Goal: Task Accomplishment & Management: Use online tool/utility

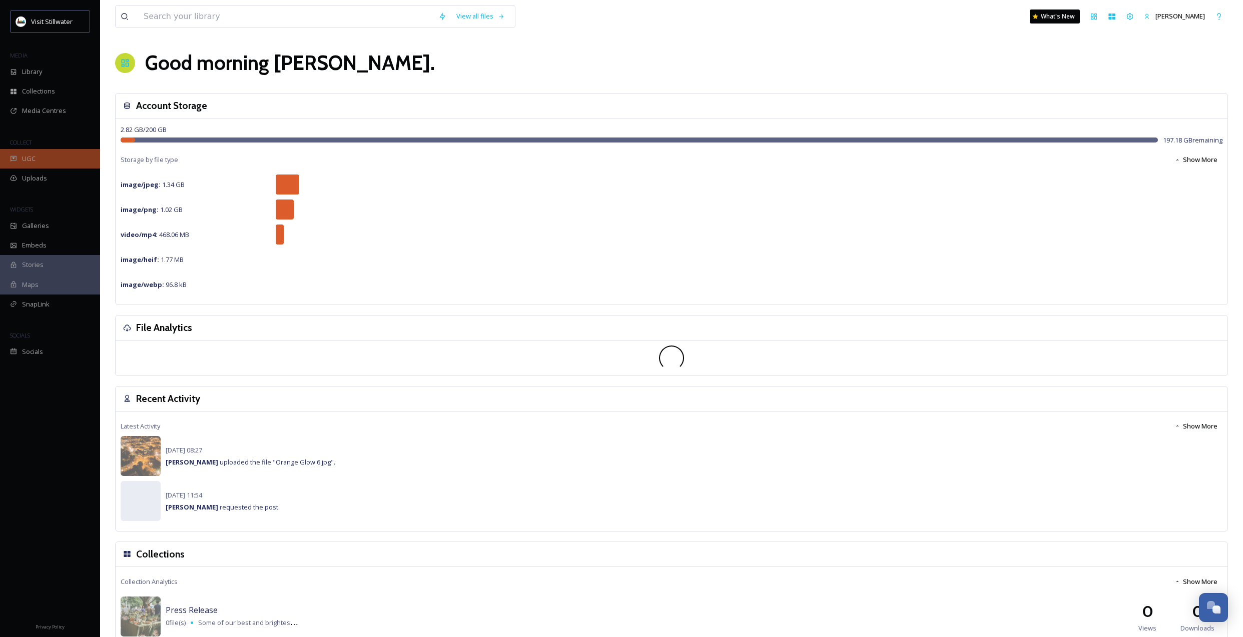
click at [47, 166] on div "UGC" at bounding box center [50, 159] width 100 height 20
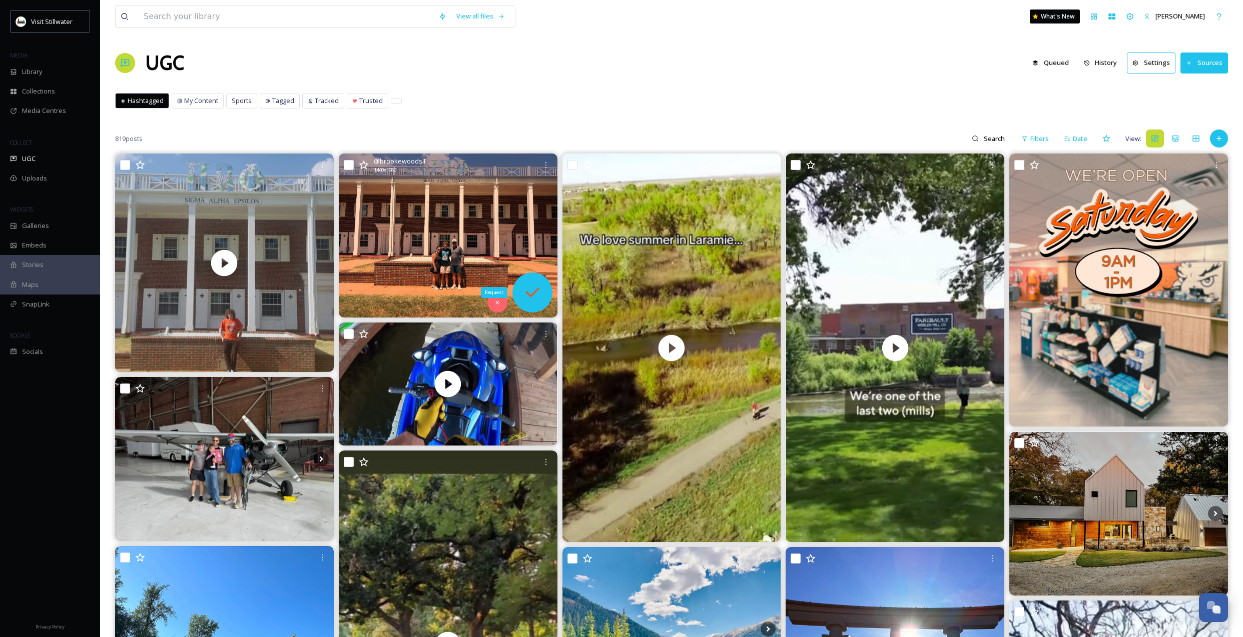
click at [522, 295] on icon at bounding box center [532, 293] width 20 height 20
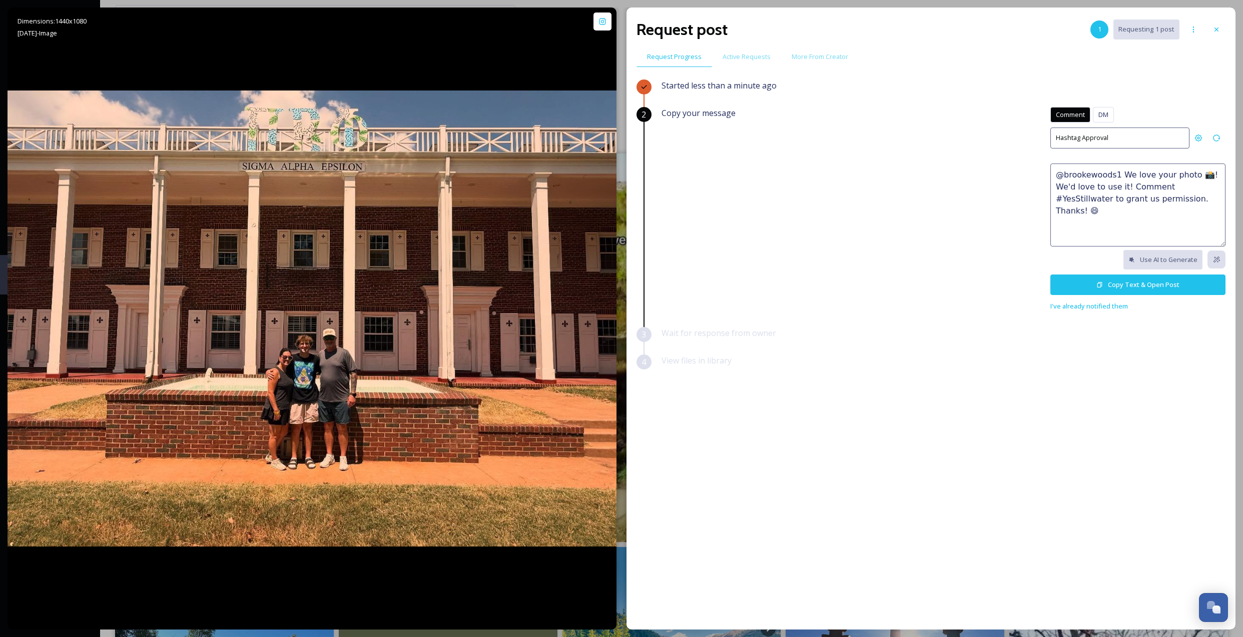
drag, startPoint x: 1195, startPoint y: 202, endPoint x: 1045, endPoint y: 174, distance: 152.7
click at [1045, 174] on div "Copy your message Comment DM Comment DM Hashtag Approval @brookewoods1 We love …" at bounding box center [943, 209] width 564 height 205
click at [1128, 284] on button "Copy Text & Open Post" at bounding box center [1137, 285] width 175 height 21
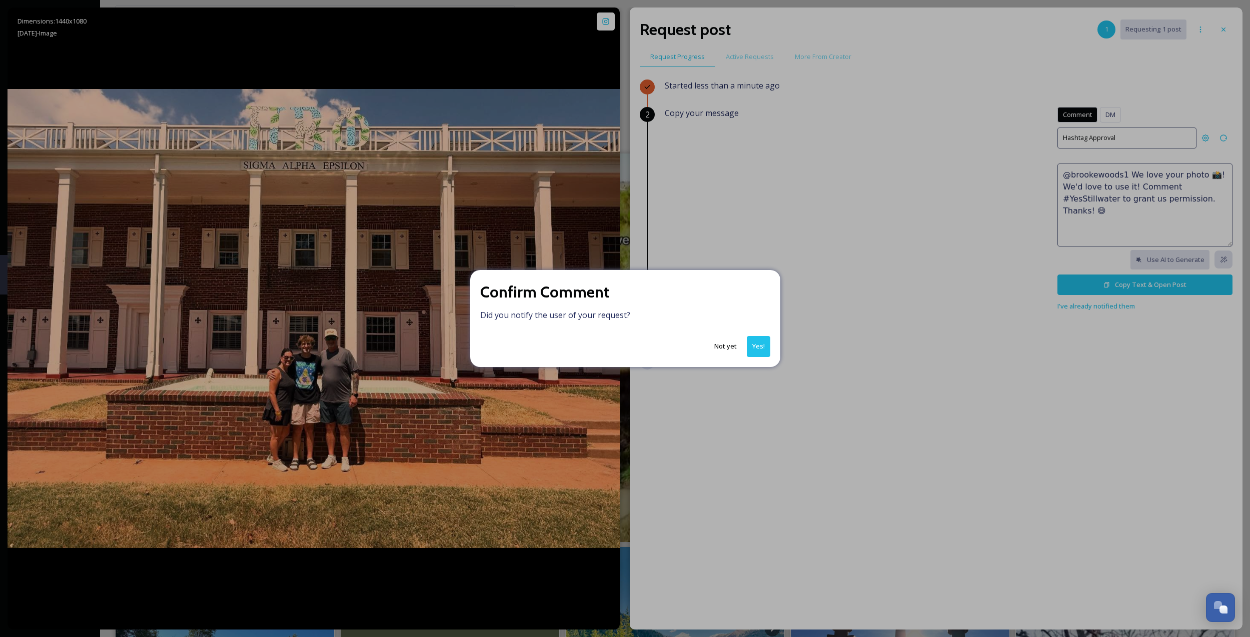
click at [758, 355] on button "Yes!" at bounding box center [759, 346] width 24 height 21
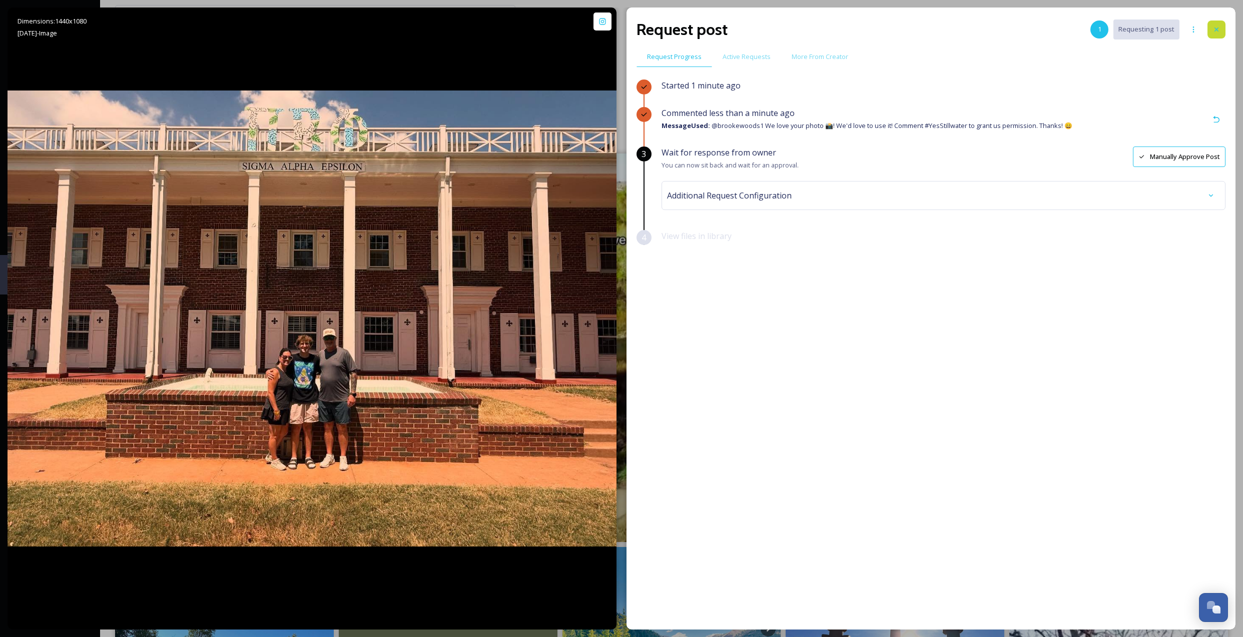
click at [1215, 30] on icon at bounding box center [1216, 30] width 4 height 4
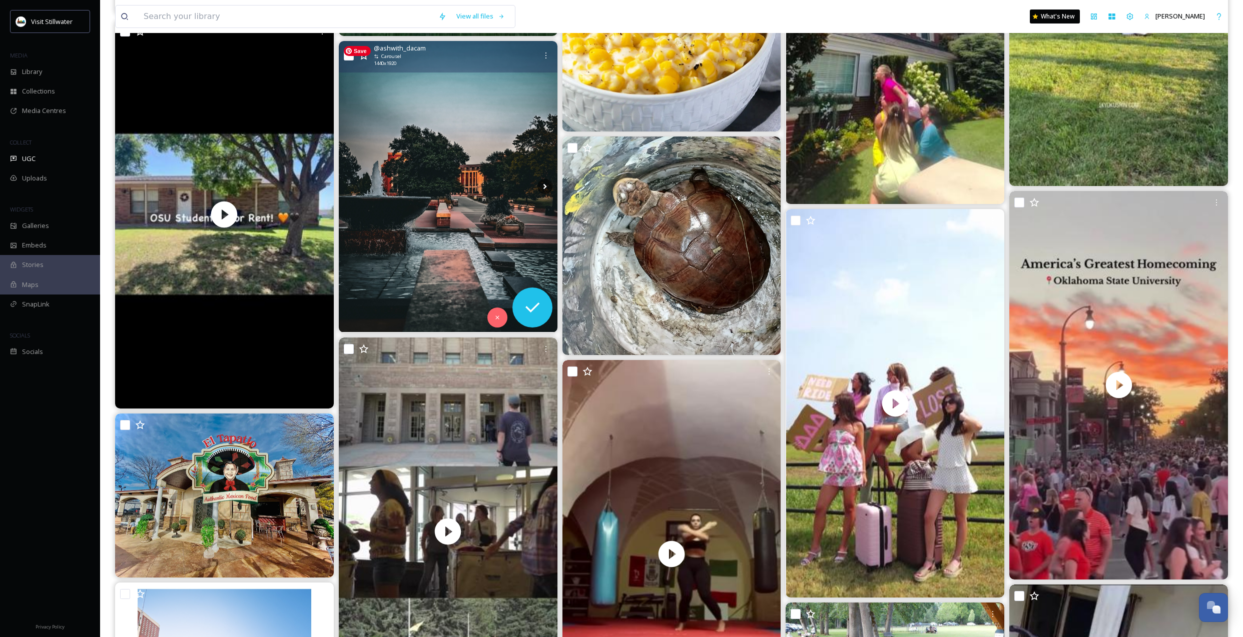
scroll to position [1196, 0]
click at [526, 309] on icon at bounding box center [532, 308] width 20 height 20
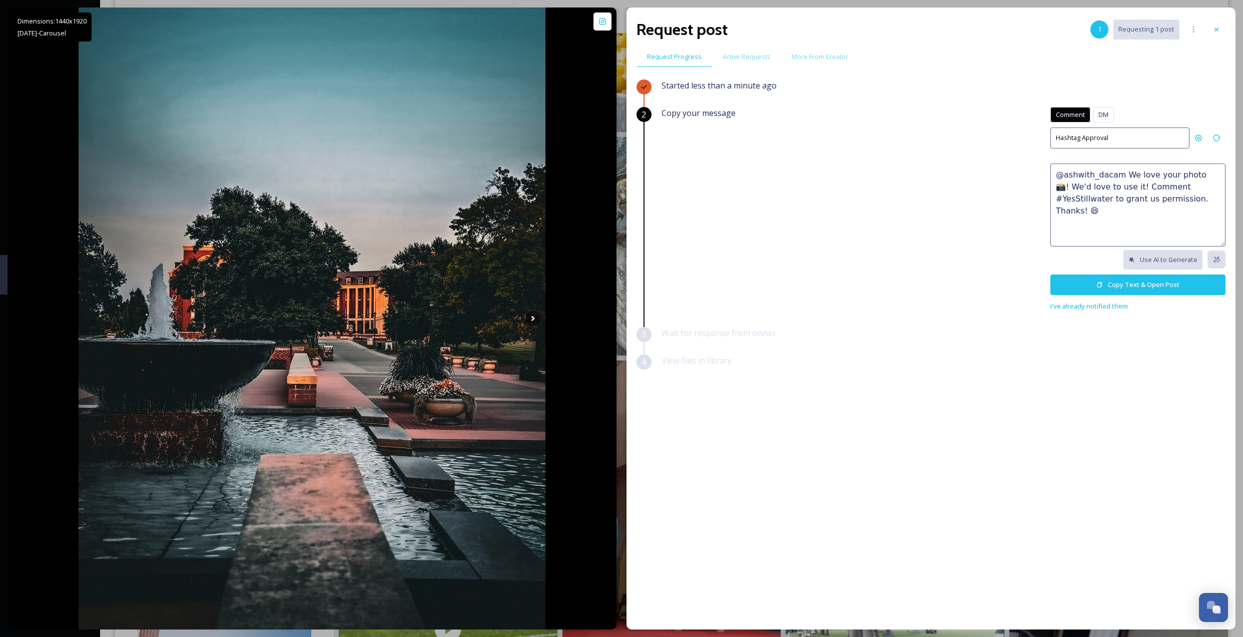
drag, startPoint x: 1208, startPoint y: 199, endPoint x: 1032, endPoint y: 172, distance: 177.7
click at [1032, 172] on div "Copy your message Comment DM Comment DM Hashtag Approval @ashwith_dacam We love…" at bounding box center [943, 209] width 564 height 205
click at [1099, 286] on icon at bounding box center [1099, 285] width 5 height 6
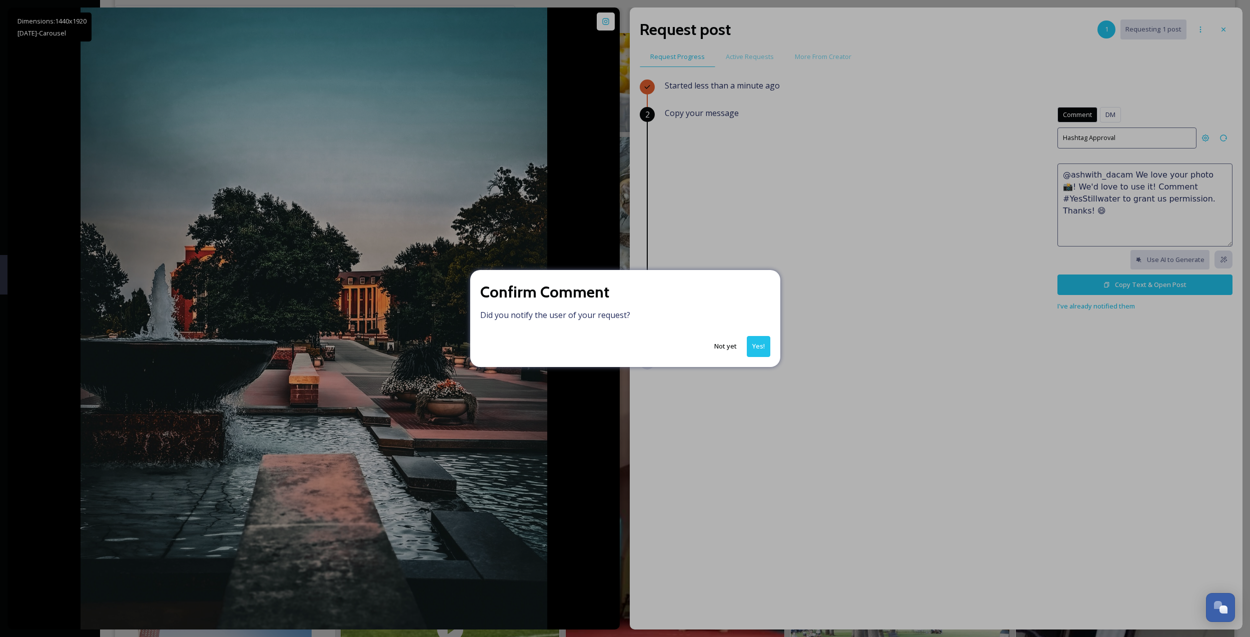
click at [755, 342] on button "Yes!" at bounding box center [759, 346] width 24 height 21
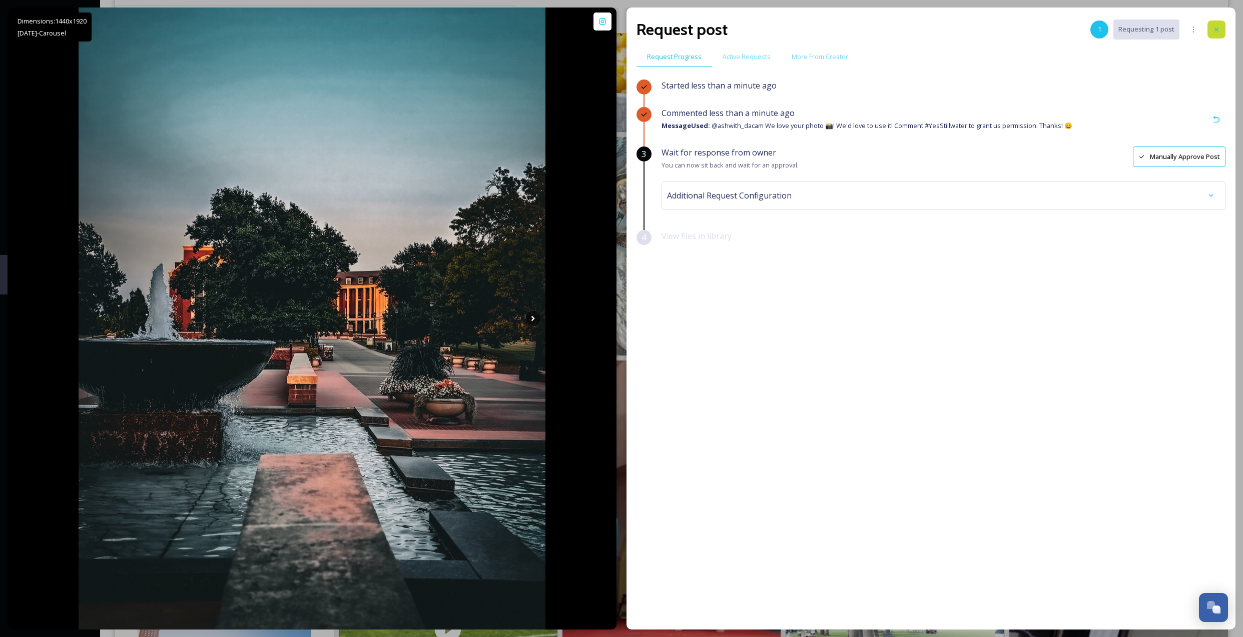
click at [1219, 33] on icon at bounding box center [1216, 30] width 8 height 8
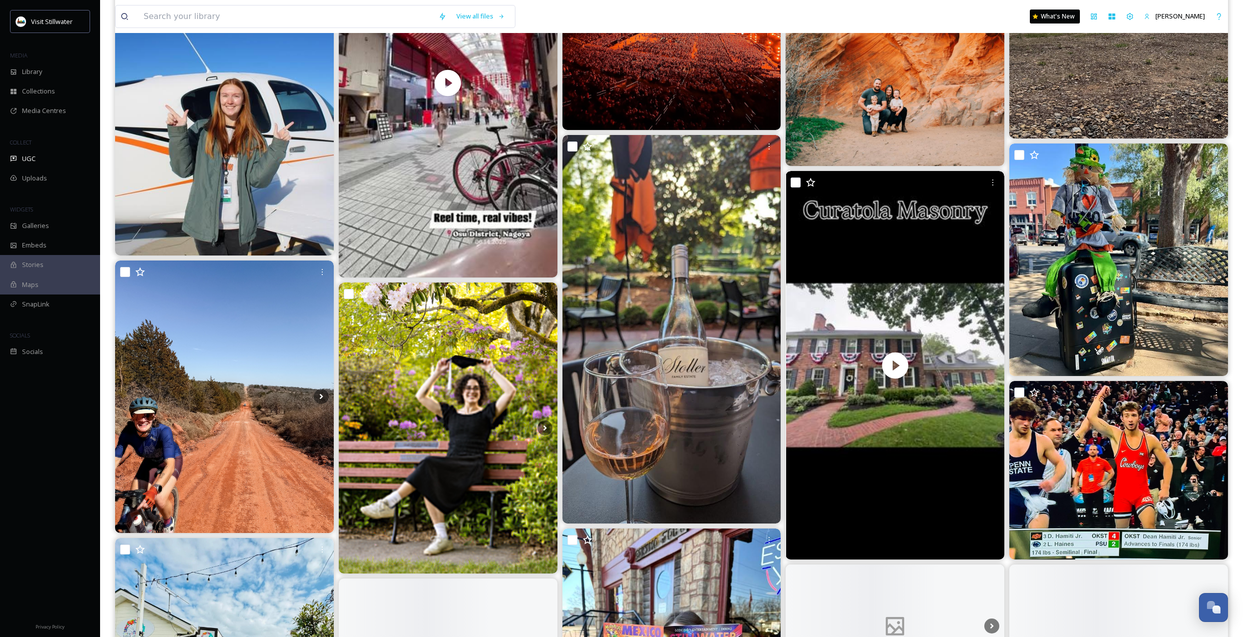
scroll to position [9282, 0]
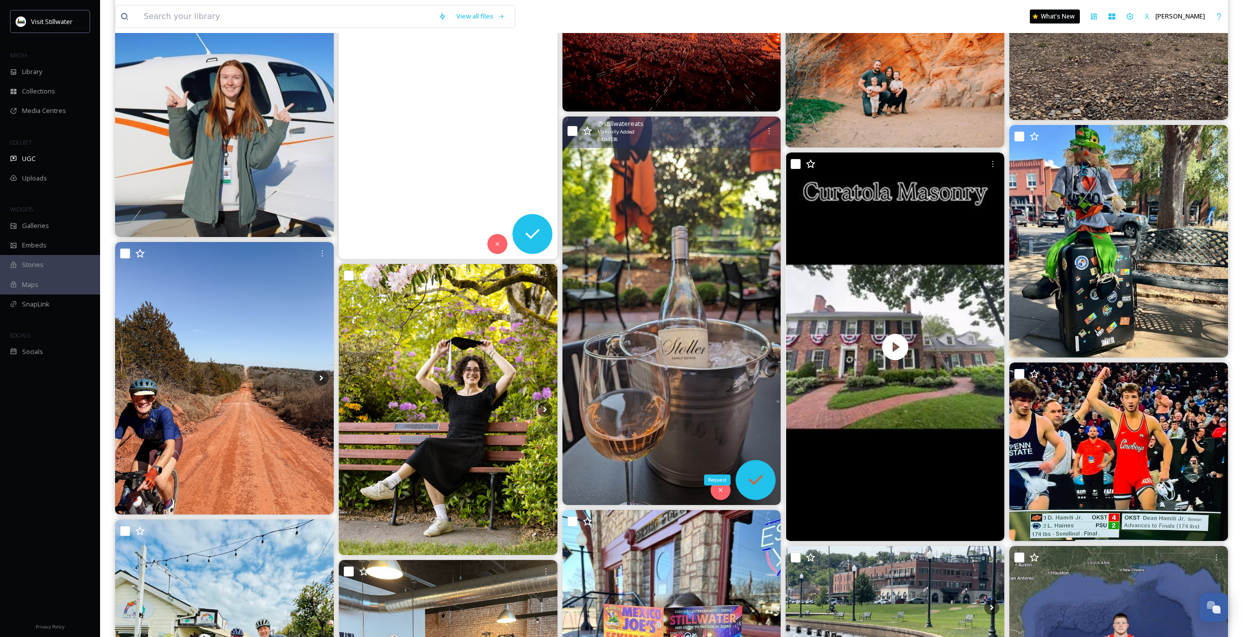
click at [760, 491] on div "Request" at bounding box center [755, 480] width 40 height 40
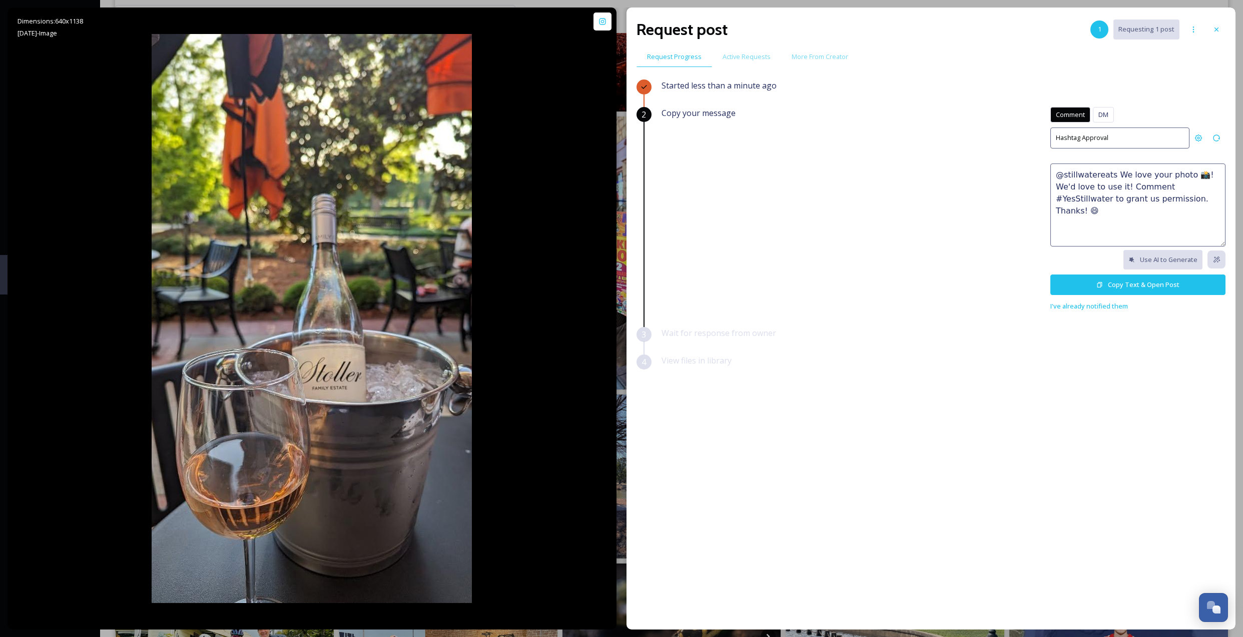
drag, startPoint x: 1192, startPoint y: 206, endPoint x: 1048, endPoint y: 173, distance: 148.2
click at [1048, 173] on div "Copy your message Comment DM Comment DM Hashtag Approval @stillwatereats We lov…" at bounding box center [943, 209] width 564 height 205
click at [1165, 287] on button "Copy Text & Open Post" at bounding box center [1137, 285] width 175 height 21
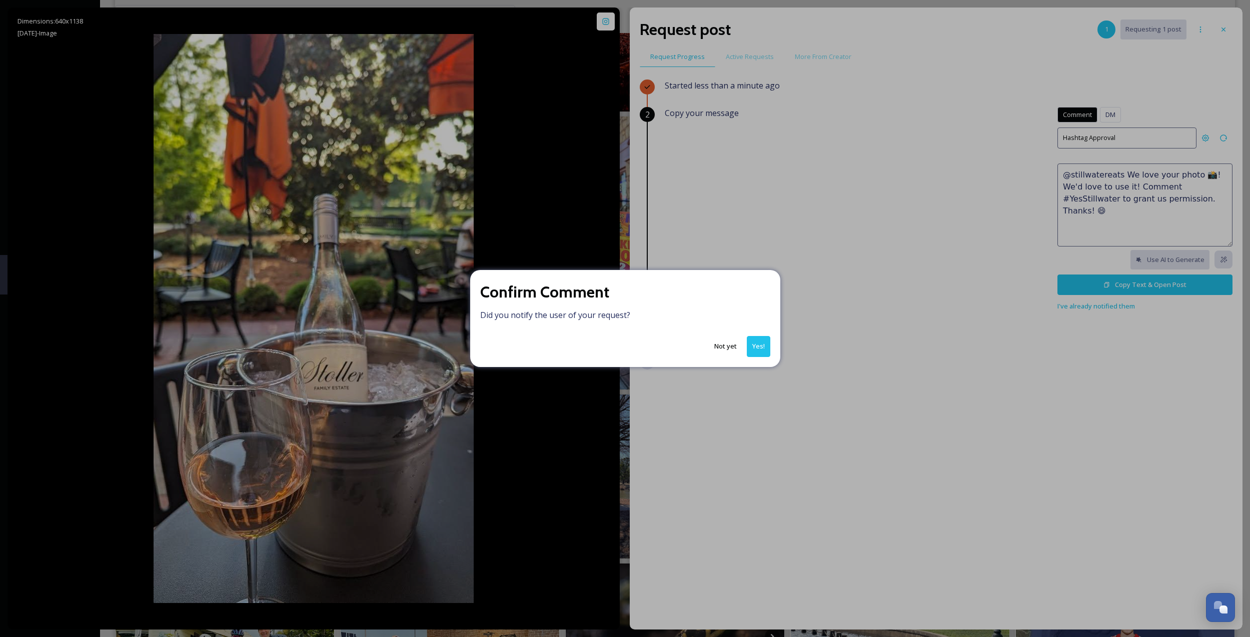
click at [721, 344] on button "Not yet" at bounding box center [725, 347] width 33 height 20
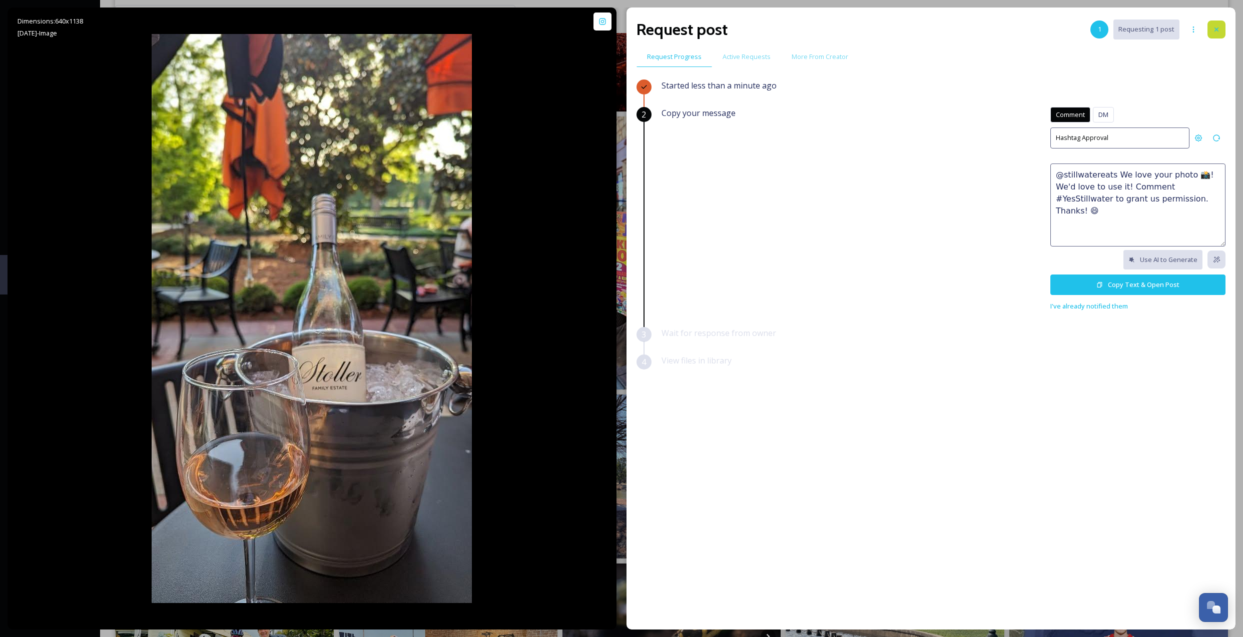
click at [1217, 24] on div at bounding box center [1216, 30] width 18 height 18
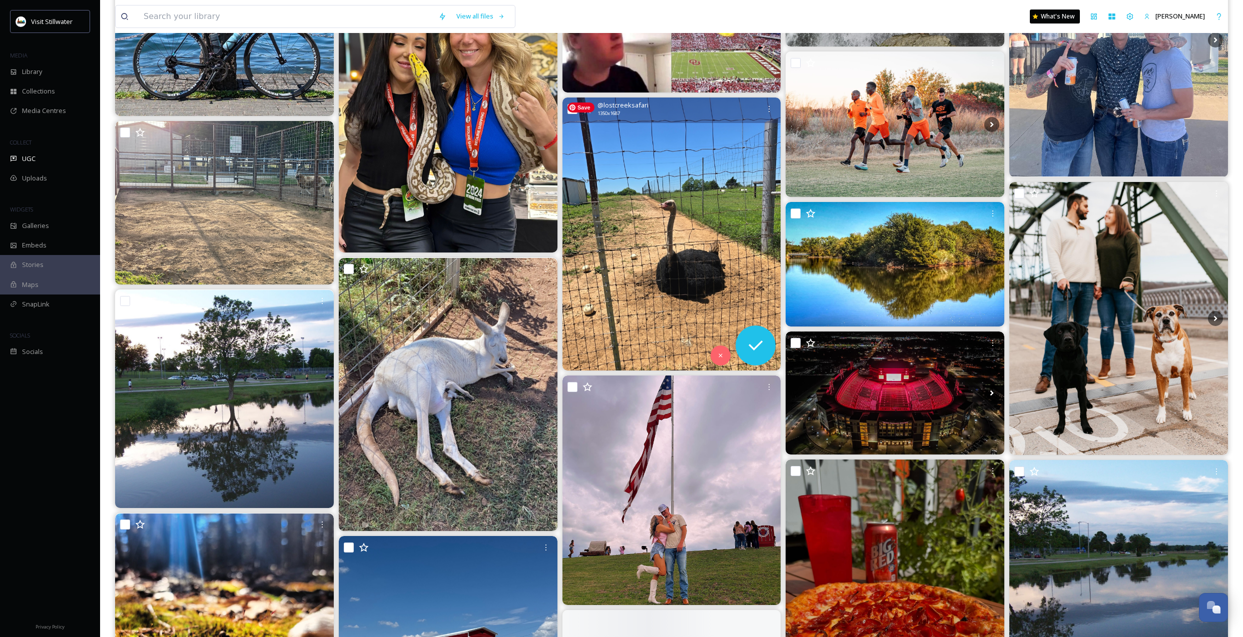
scroll to position [11923, 0]
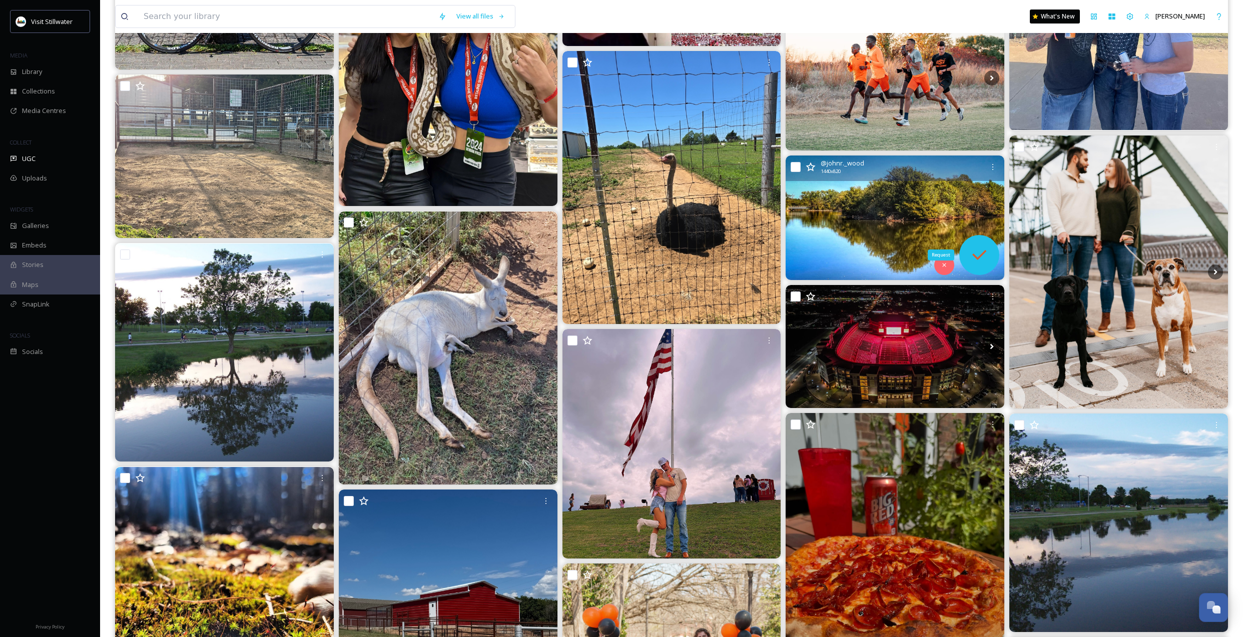
click at [971, 252] on icon at bounding box center [979, 255] width 20 height 20
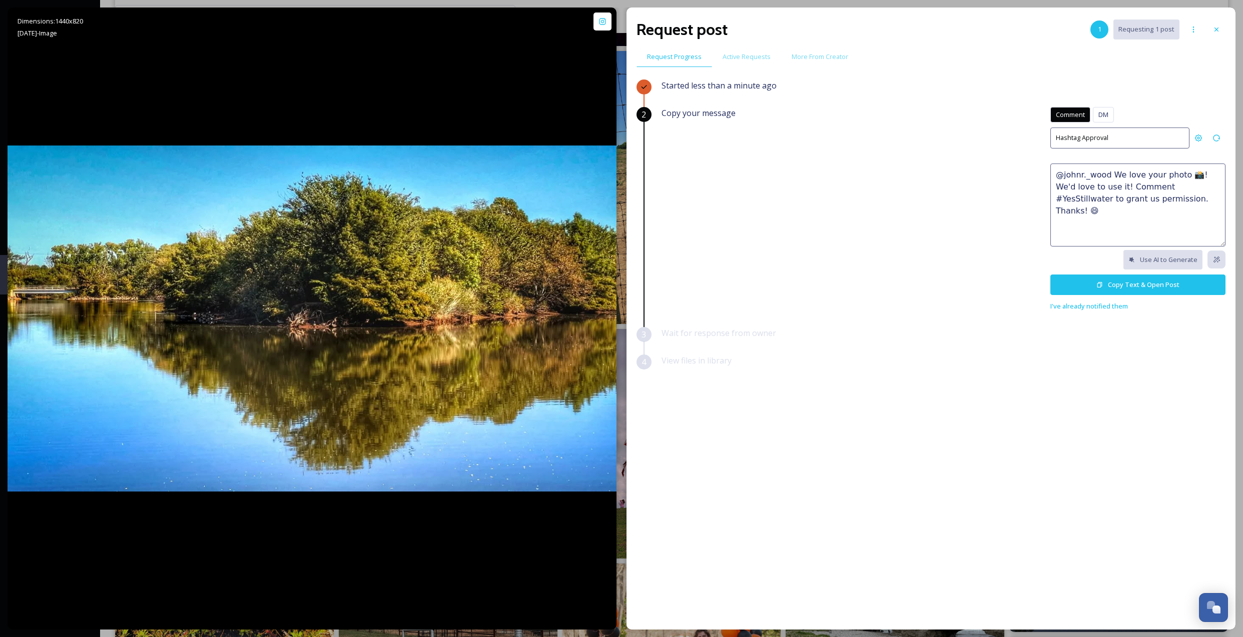
drag, startPoint x: 1182, startPoint y: 200, endPoint x: 1025, endPoint y: 168, distance: 160.2
click at [1025, 168] on div "Copy your message Comment DM Comment DM Hashtag Approval @johnr._wood We love y…" at bounding box center [943, 209] width 564 height 205
click at [1136, 283] on button "Copy Text & Open Post" at bounding box center [1137, 285] width 175 height 21
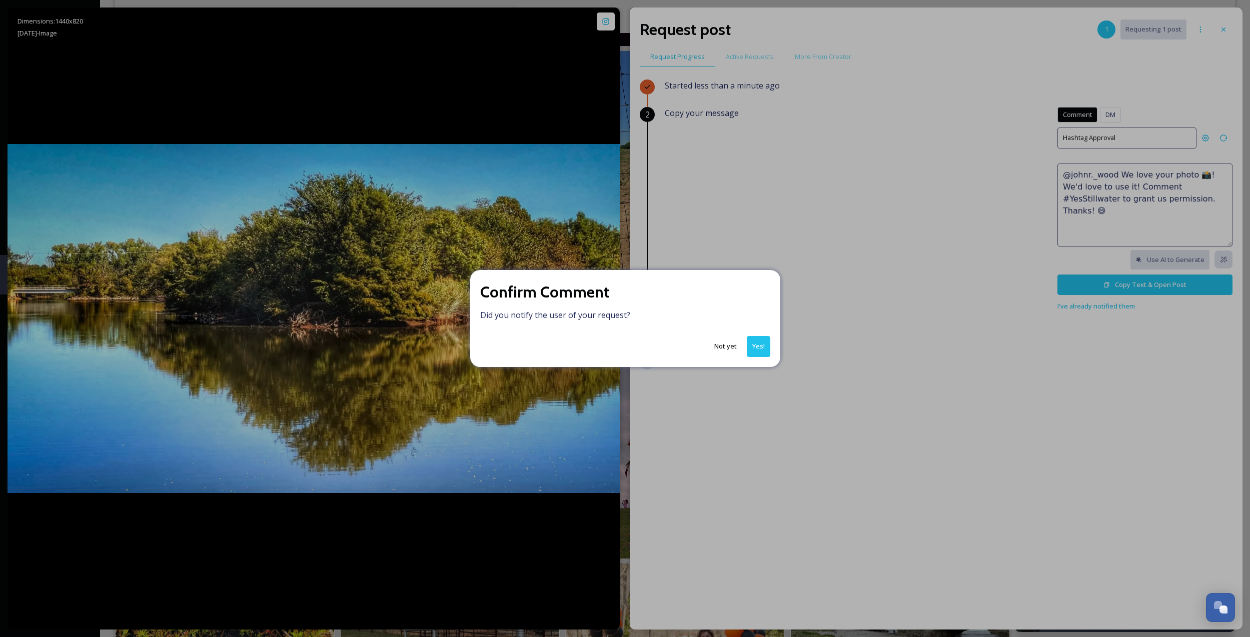
click at [761, 341] on button "Yes!" at bounding box center [759, 346] width 24 height 21
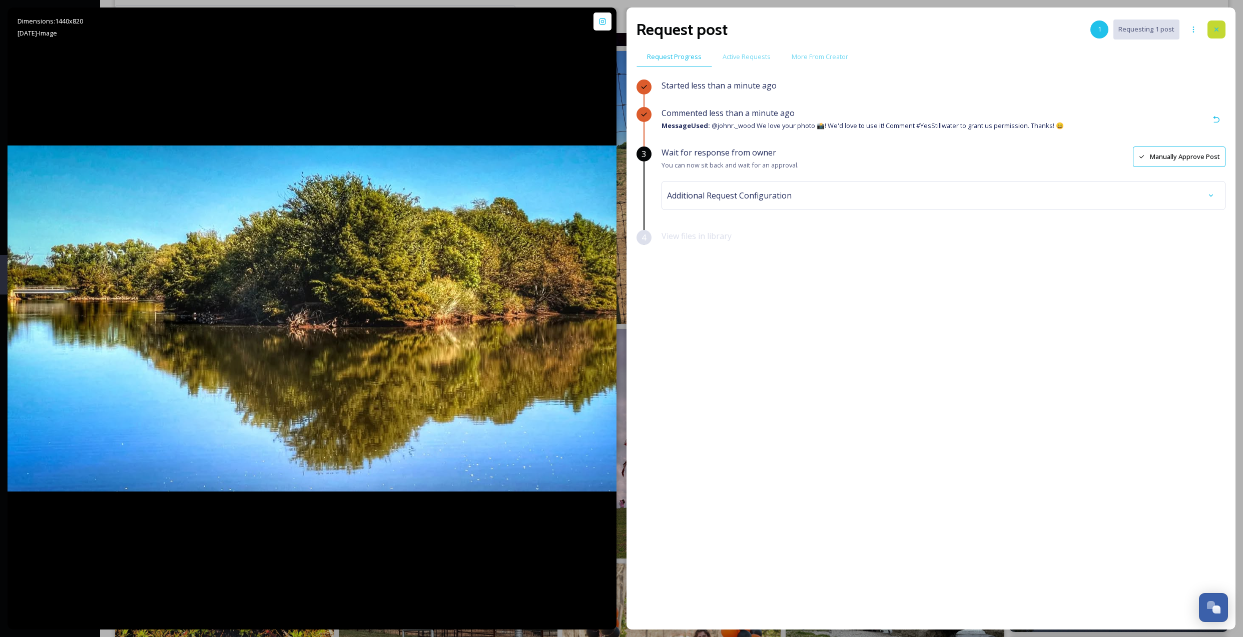
click at [1217, 32] on icon at bounding box center [1216, 30] width 8 height 8
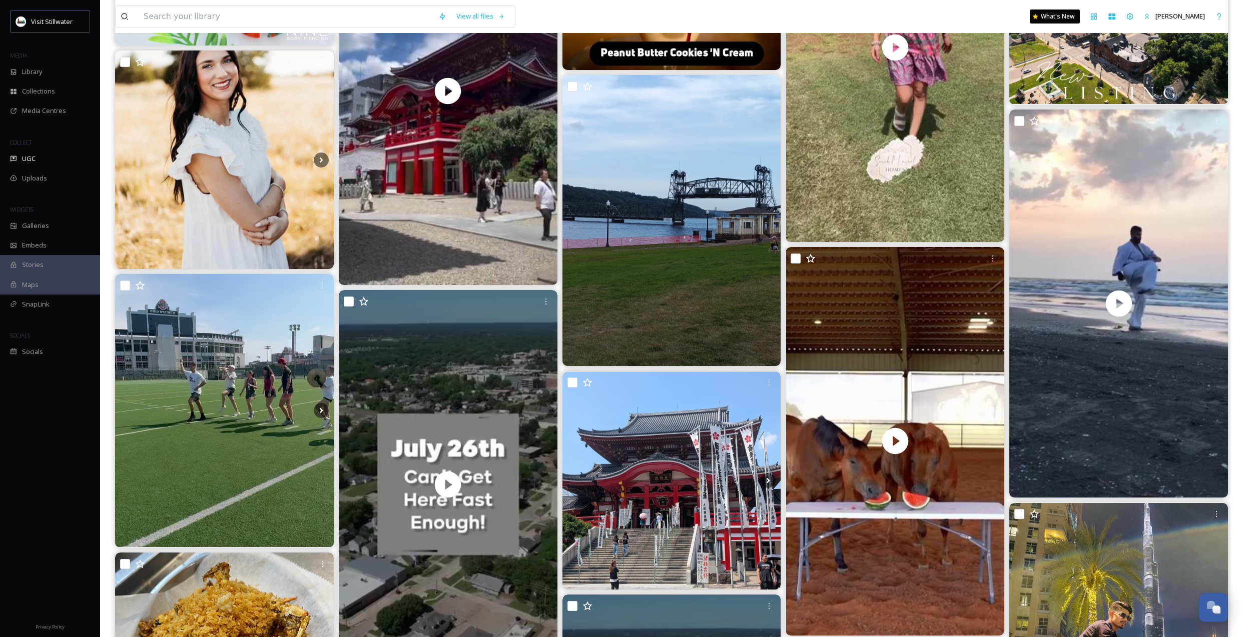
scroll to position [3842, 0]
